Goal: Navigation & Orientation: Find specific page/section

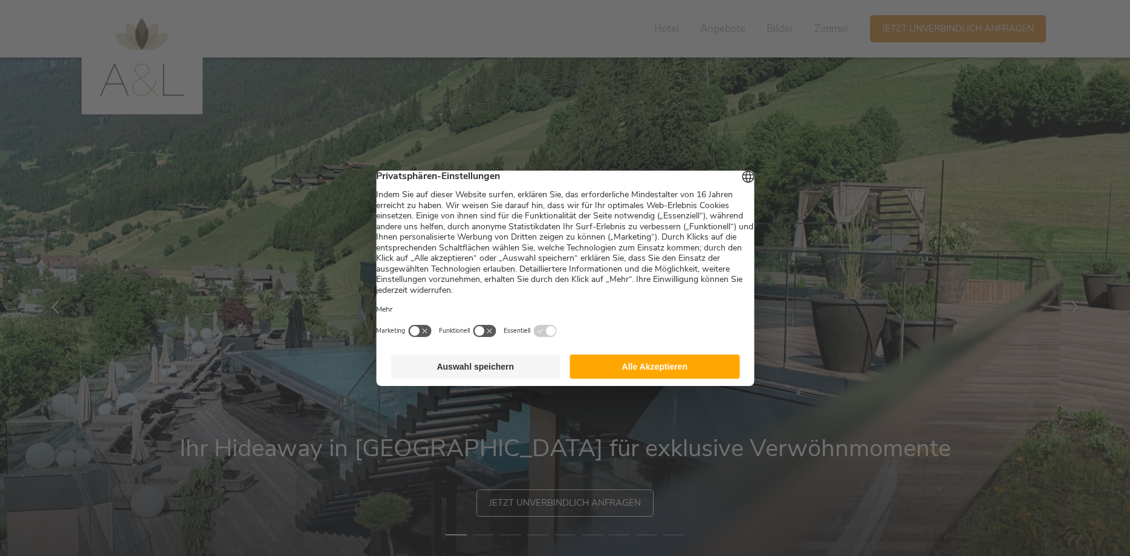
click at [661, 372] on button "Alle Akzeptieren" at bounding box center [655, 366] width 170 height 24
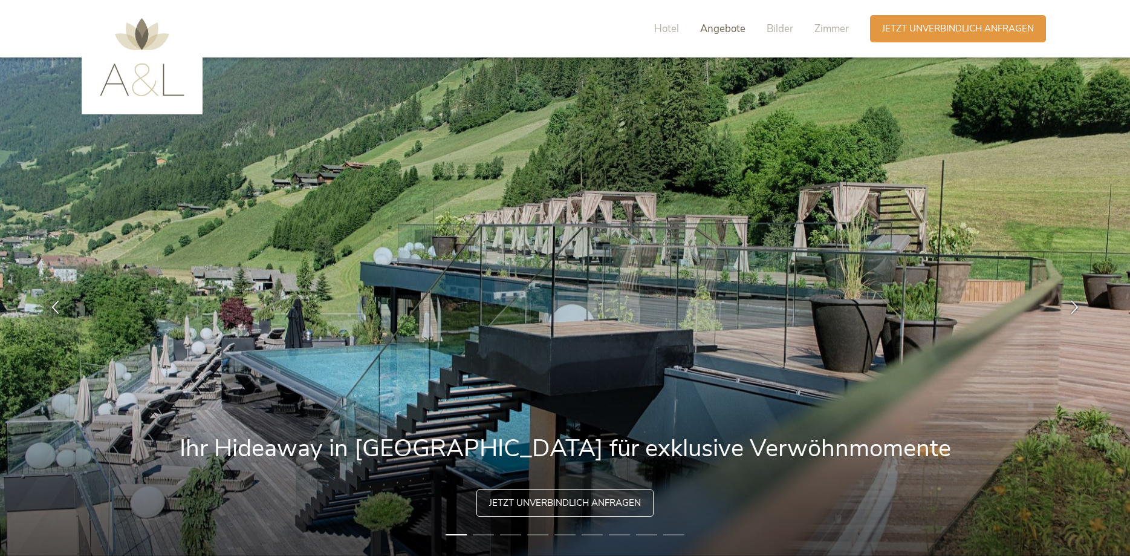
click at [719, 28] on span "Angebote" at bounding box center [722, 29] width 45 height 14
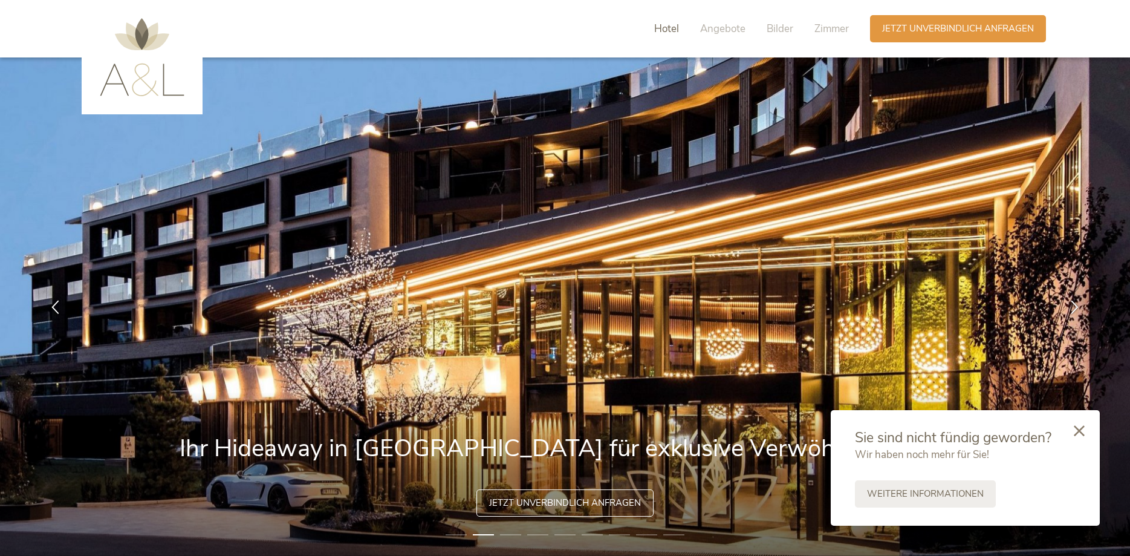
click at [674, 28] on span "Hotel" at bounding box center [666, 29] width 25 height 14
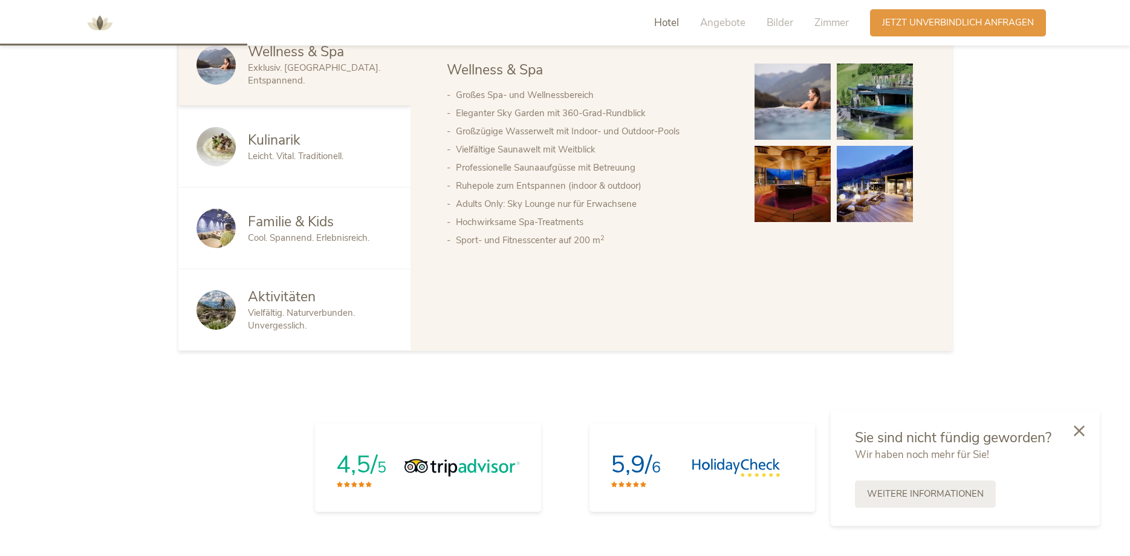
scroll to position [793, 0]
click at [294, 238] on span "Cool. Spannend. Erlebnisreich." at bounding box center [309, 237] width 122 height 12
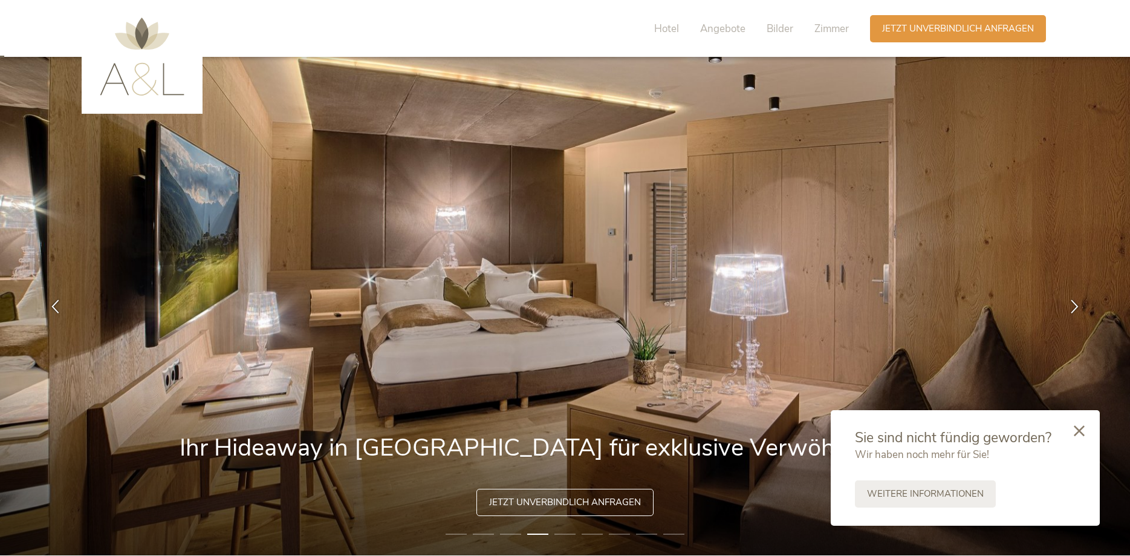
scroll to position [0, 0]
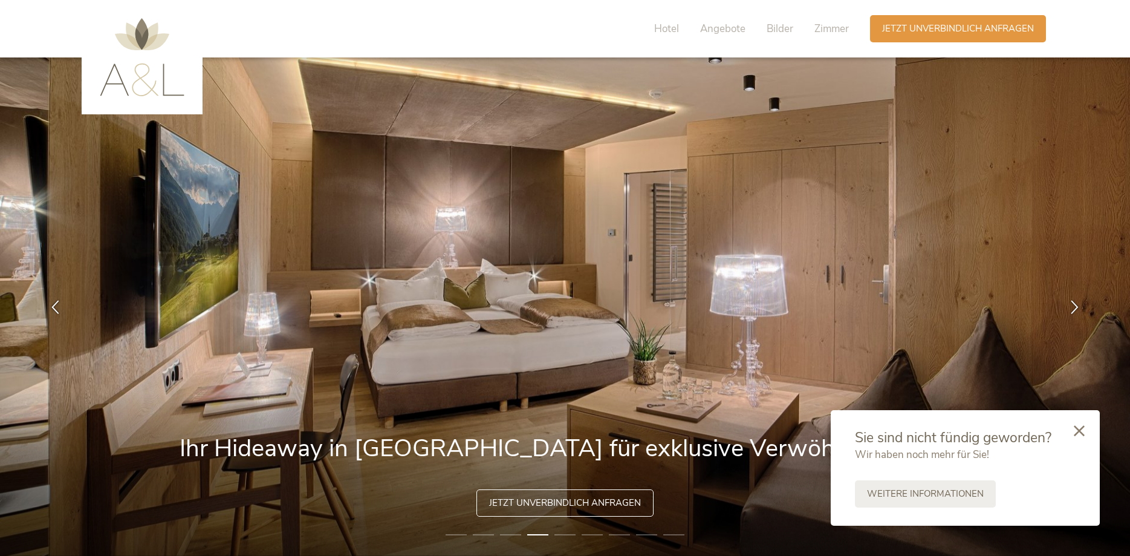
click at [144, 37] on img at bounding box center [142, 57] width 85 height 78
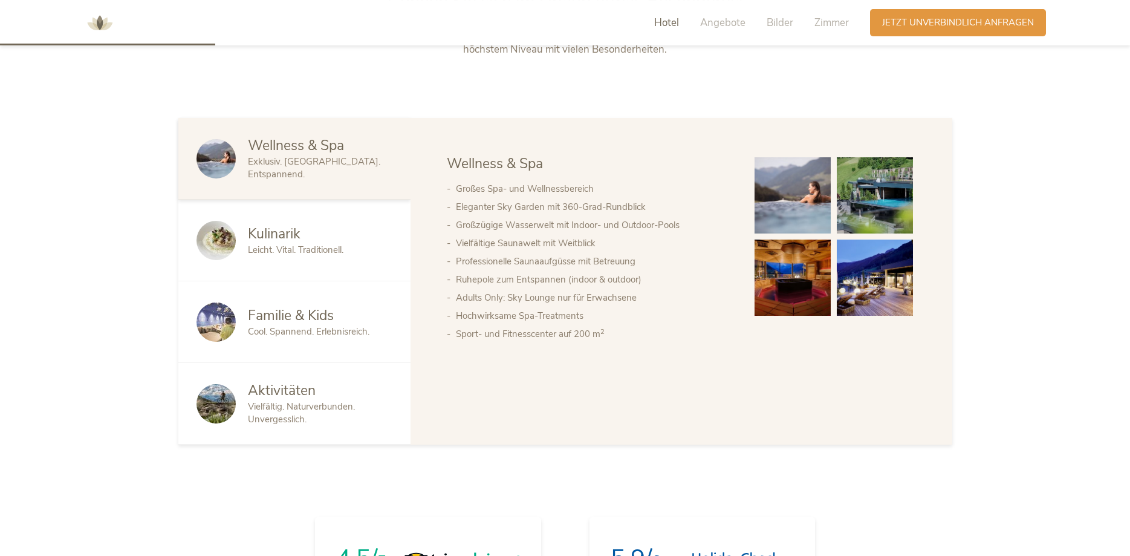
scroll to position [719, 0]
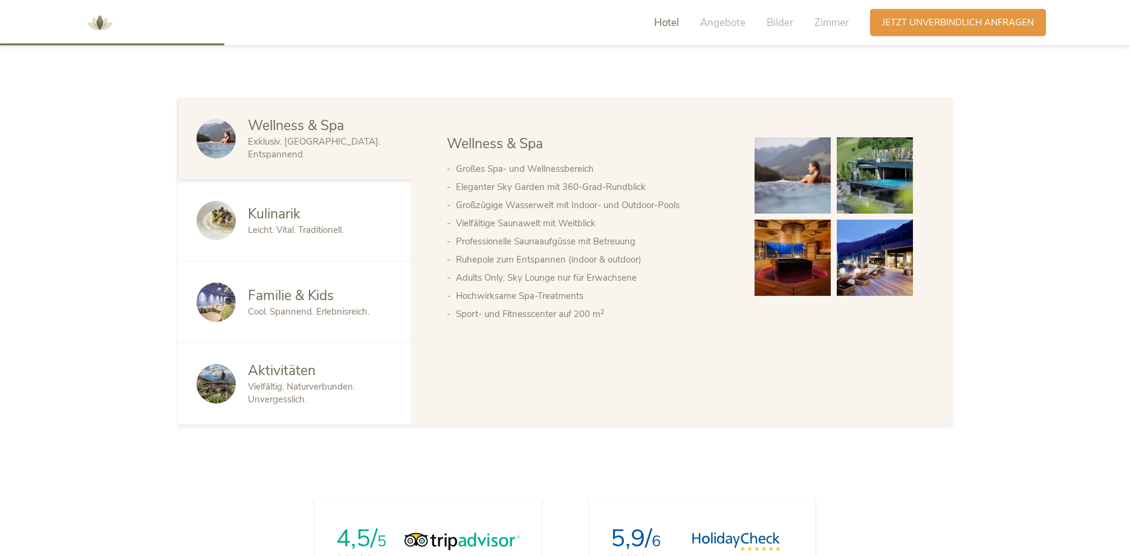
click at [311, 221] on div "Kulinarik" at bounding box center [320, 213] width 145 height 19
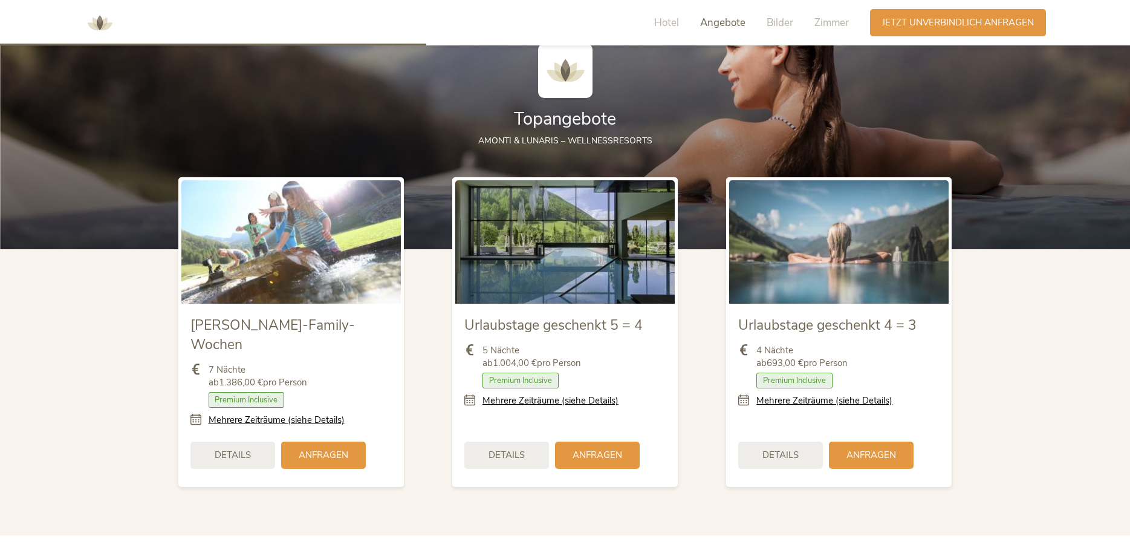
scroll to position [1370, 0]
